Goal: Check status: Check status

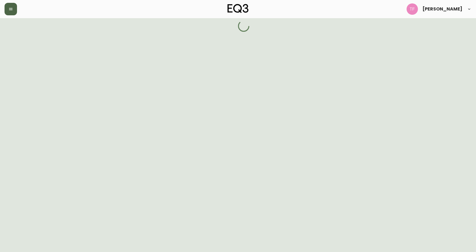
click at [9, 10] on icon "button" at bounding box center [10, 9] width 5 height 5
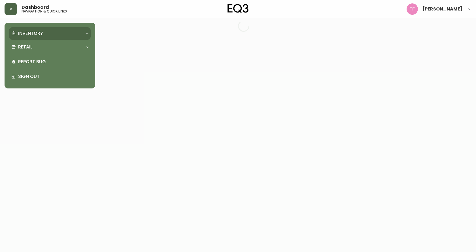
click at [22, 33] on p "Inventory" at bounding box center [30, 33] width 25 height 6
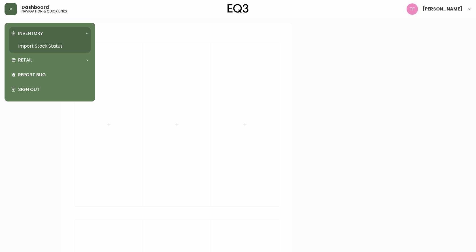
click at [78, 50] on link "Import Stock Status" at bounding box center [50, 46] width 82 height 13
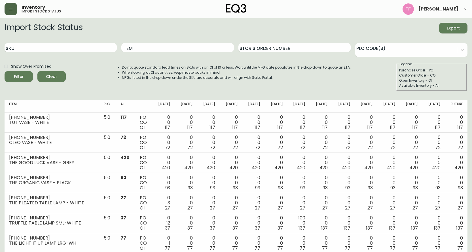
click at [198, 42] on div "Item" at bounding box center [177, 48] width 112 height 18
click at [189, 48] on input "Item" at bounding box center [177, 47] width 112 height 9
click at [5, 71] on button "Filter" at bounding box center [19, 76] width 28 height 11
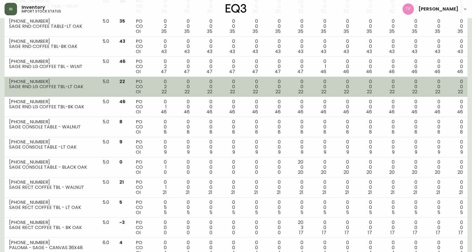
scroll to position [187, 0]
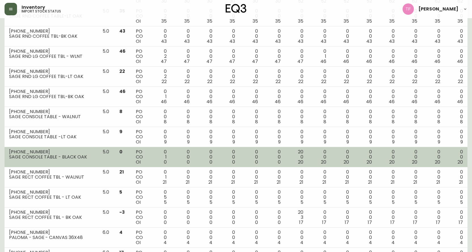
click at [118, 158] on td "0" at bounding box center [123, 157] width 16 height 20
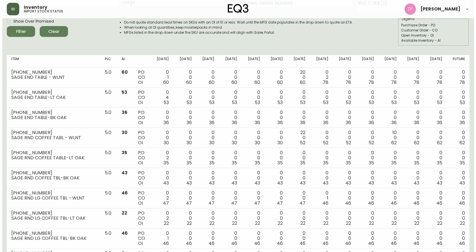
scroll to position [0, 0]
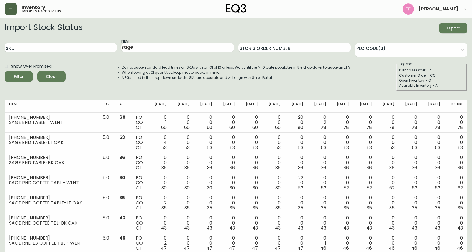
click at [172, 44] on input "sage" at bounding box center [177, 47] width 112 height 9
type input "sage CONSOLE"
click at [5, 71] on button "Filter" at bounding box center [19, 76] width 28 height 11
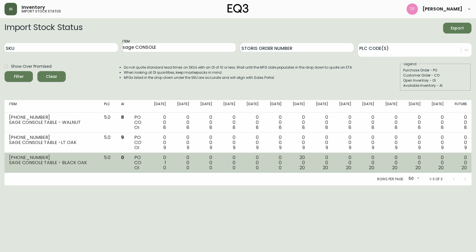
click at [291, 163] on div "20 0 20" at bounding box center [298, 162] width 14 height 15
click at [263, 161] on td "0 0 0" at bounding box center [274, 163] width 23 height 20
